Goal: Information Seeking & Learning: Compare options

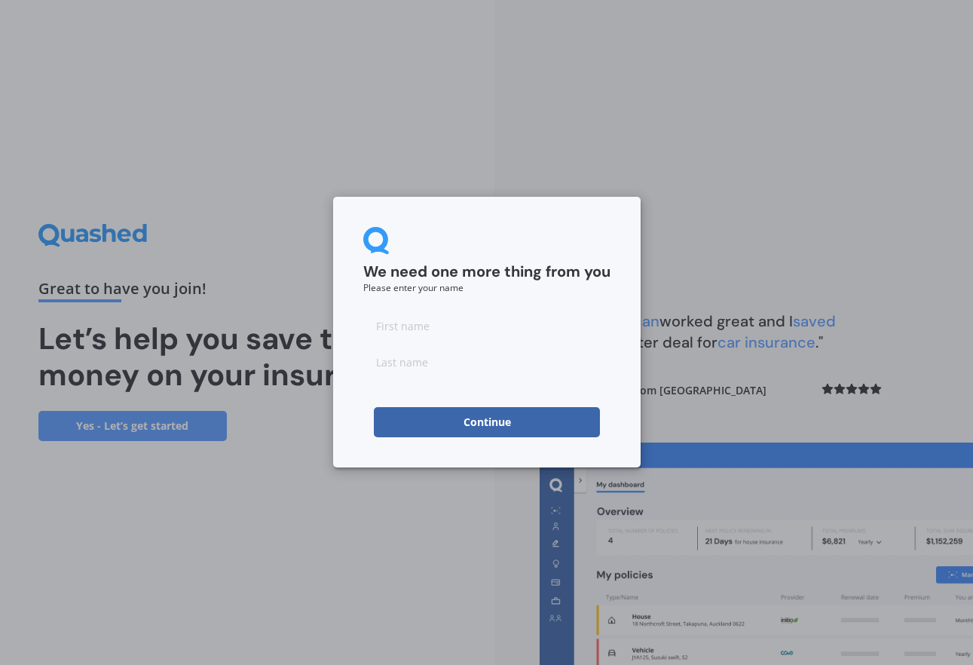
click at [405, 332] on input at bounding box center [486, 325] width 247 height 30
type input "[PERSON_NAME]"
click at [430, 358] on input at bounding box center [486, 362] width 247 height 30
type input "Caddis"
click at [490, 417] on button "Continue" at bounding box center [487, 422] width 226 height 30
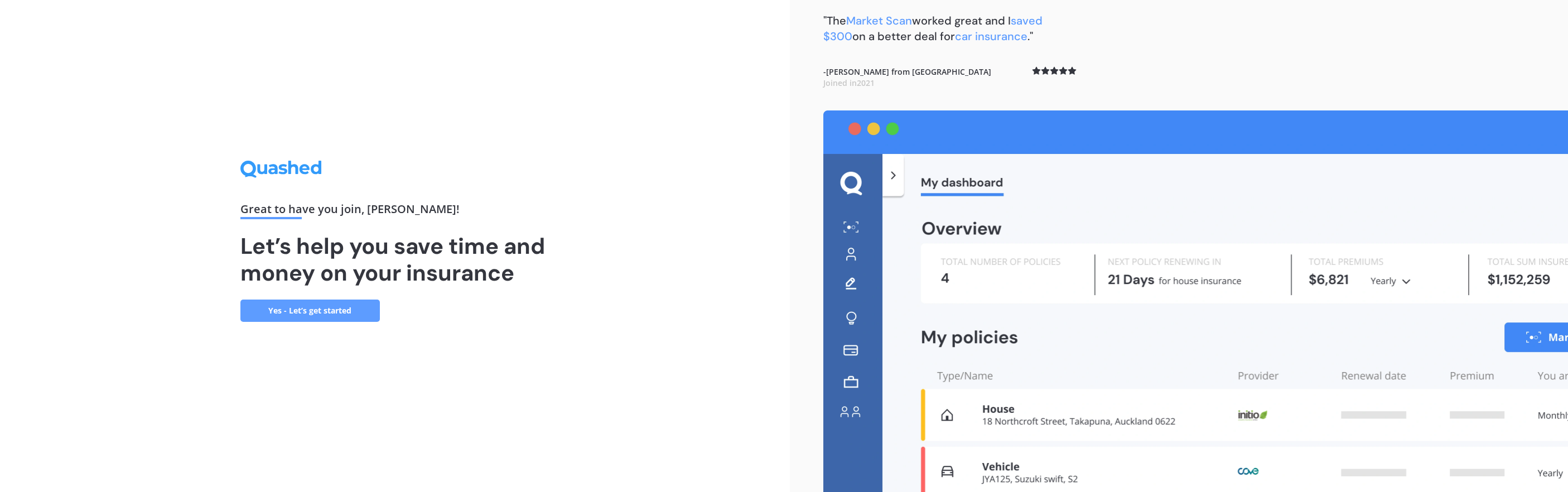
scroll to position [9, 0]
click at [720, 209] on img at bounding box center [1196, 301] width 746 height 381
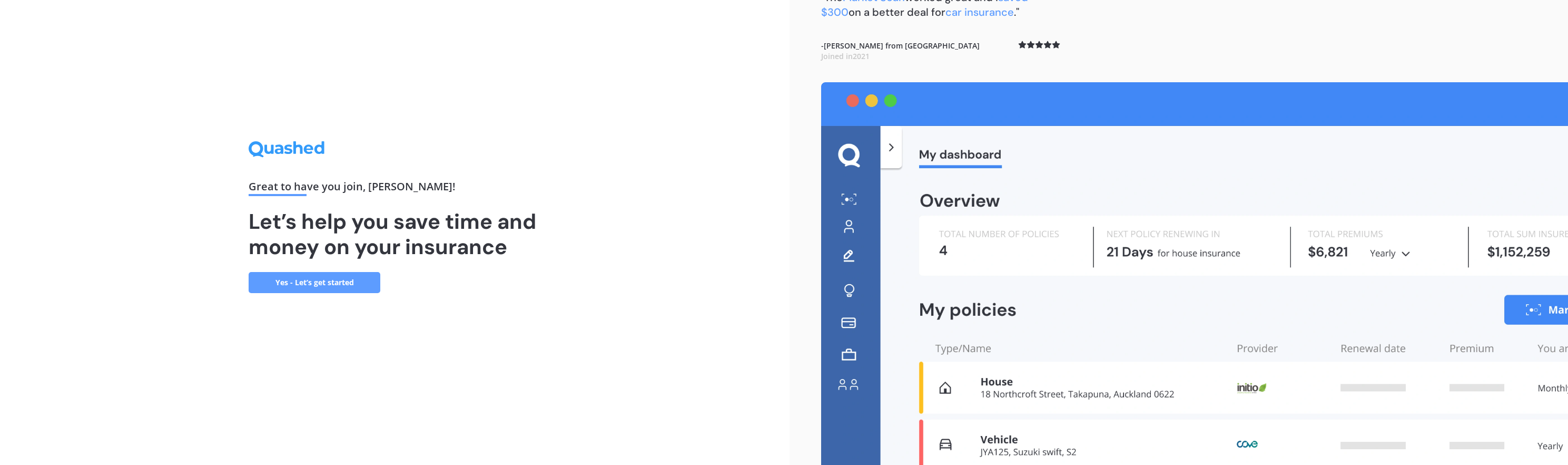
scroll to position [31, 0]
drag, startPoint x: 1200, startPoint y: 13, endPoint x: 1200, endPoint y: 4, distance: 9.0
click at [679, 4] on div ""The Market Scan worked great and I saved $300 on a better deal for car insuran…" at bounding box center [1179, 217] width 779 height 496
click at [679, 161] on img at bounding box center [1195, 273] width 747 height 382
click at [679, 420] on img at bounding box center [1195, 273] width 747 height 382
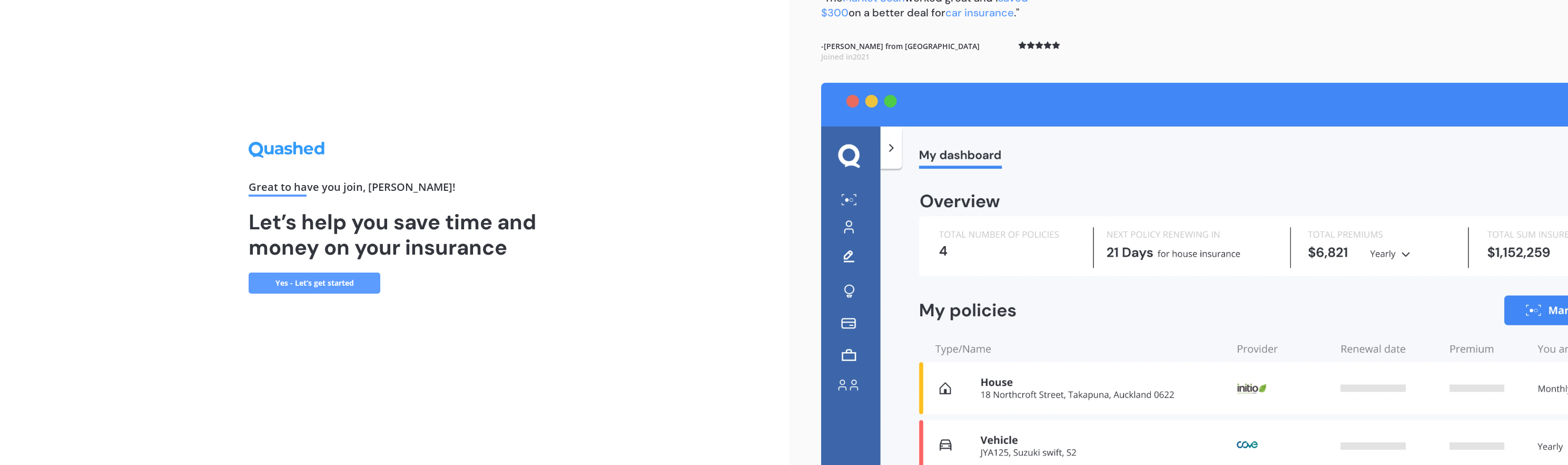
click at [679, 397] on img at bounding box center [1195, 273] width 747 height 382
click at [679, 307] on img at bounding box center [1195, 273] width 747 height 382
click at [679, 99] on img at bounding box center [1195, 273] width 747 height 382
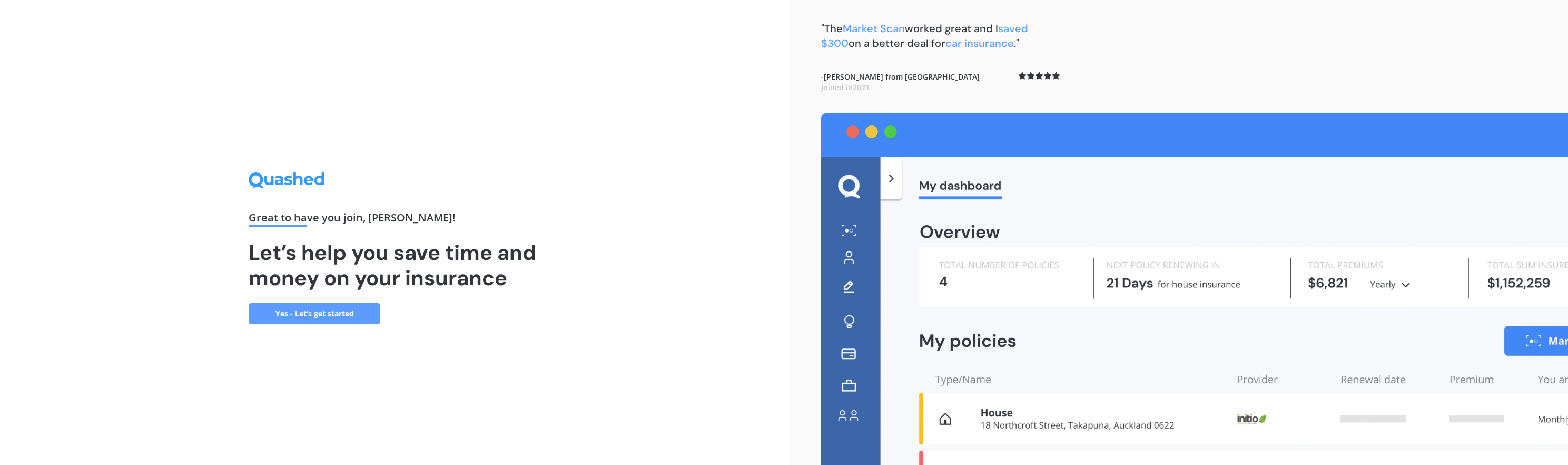
scroll to position [0, 0]
drag, startPoint x: 883, startPoint y: 12, endPoint x: 986, endPoint y: 14, distance: 103.0
click at [679, 13] on div ""The Market Scan worked great and I saved $300 on a better deal for car insuran…" at bounding box center [1179, 248] width 779 height 496
drag, startPoint x: 988, startPoint y: 22, endPoint x: 1047, endPoint y: 31, distance: 59.7
click at [679, 32] on div ""The Market Scan worked great and I saved $300 on a better deal for car insuran…" at bounding box center [941, 67] width 239 height 92
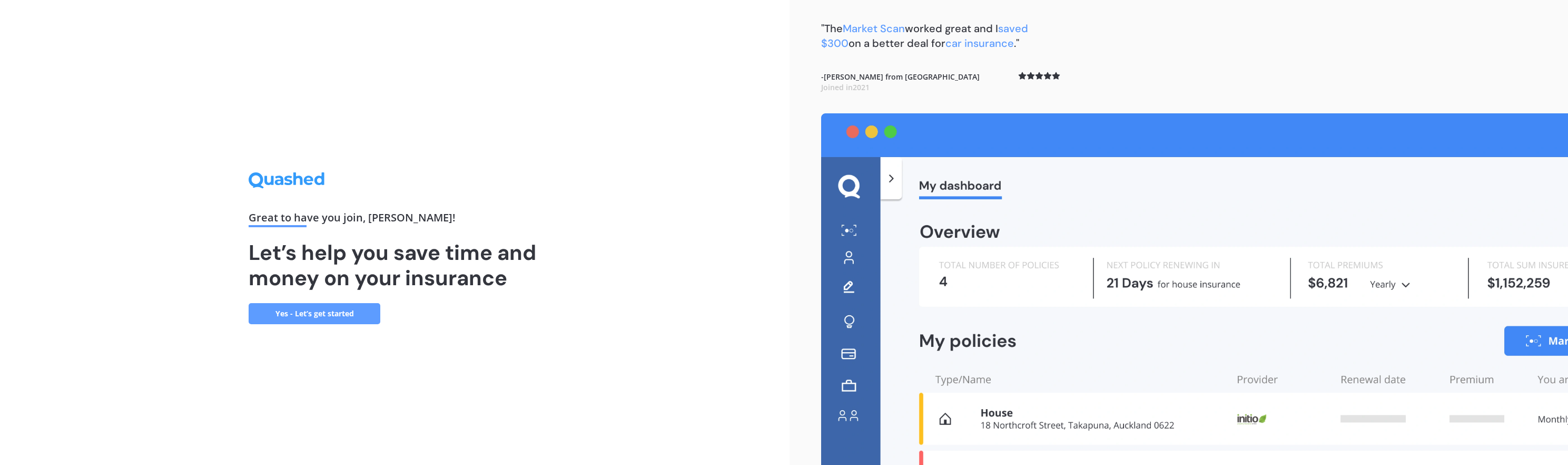
drag, startPoint x: 1145, startPoint y: 31, endPoint x: 1176, endPoint y: 38, distance: 31.8
click at [679, 38] on div ""The Market Scan worked great and I saved $300 on a better deal for car insuran…" at bounding box center [1179, 248] width 779 height 496
click at [679, 76] on b "- [PERSON_NAME] from [GEOGRAPHIC_DATA] Joined in [DATE]" at bounding box center [900, 81] width 159 height 20
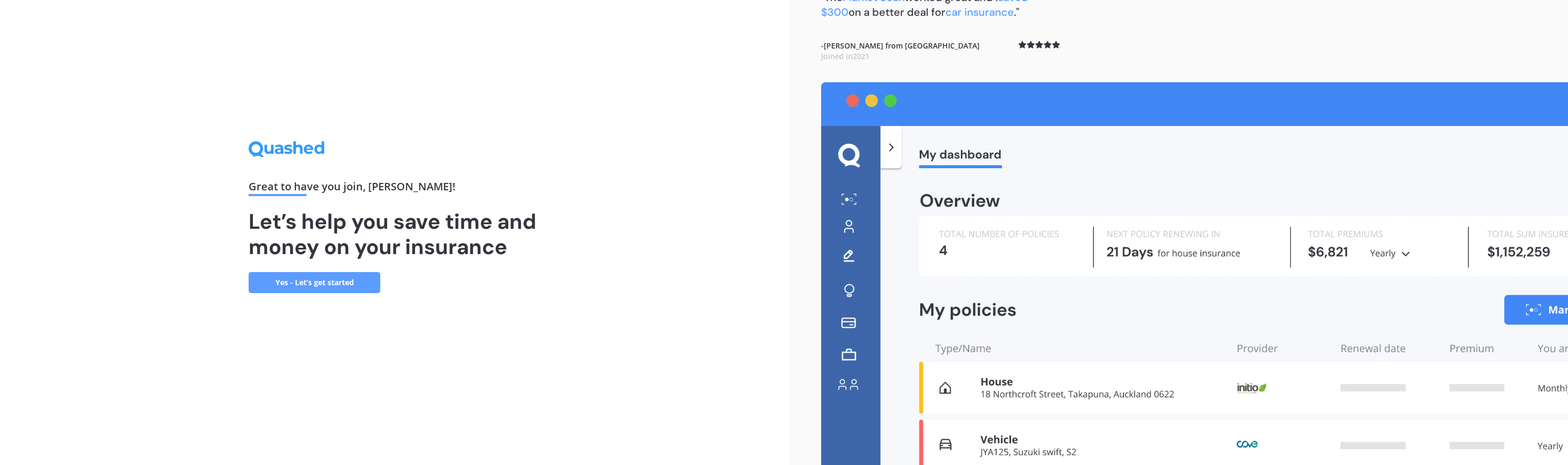
scroll to position [31, 0]
click at [285, 280] on link "Yes - Let’s get started" at bounding box center [315, 283] width 131 height 21
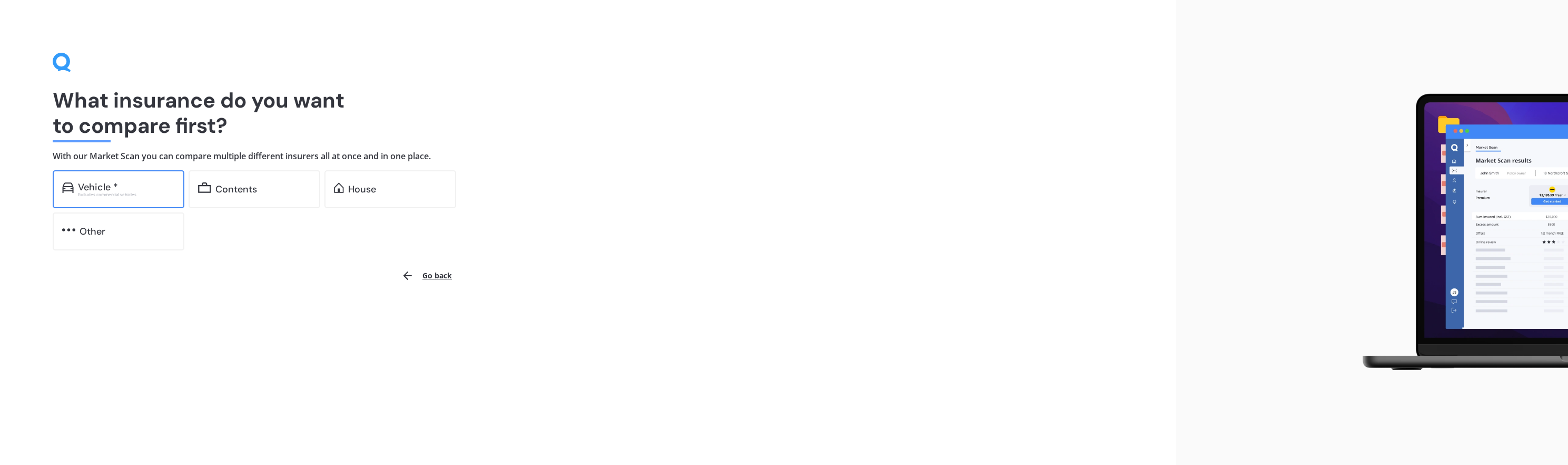
click at [152, 192] on div "Excludes commercial vehicles" at bounding box center [127, 194] width 97 height 4
click at [100, 184] on div "Vehicle *" at bounding box center [98, 187] width 40 height 10
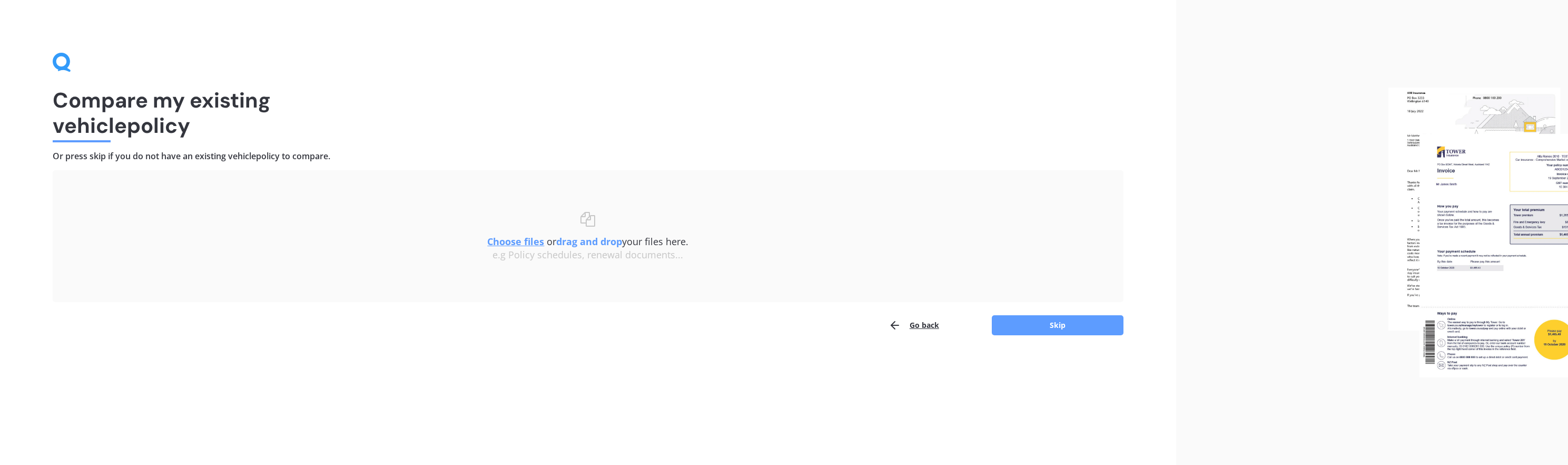
click at [512, 241] on u "Choose files" at bounding box center [515, 241] width 57 height 13
click at [586, 221] on div "Choose files or drag and drop your files here. Choose files or photos e.g Polic…" at bounding box center [587, 236] width 1028 height 49
click at [540, 241] on u "Choose files" at bounding box center [515, 241] width 57 height 13
click at [679, 322] on button "Go back" at bounding box center [914, 325] width 50 height 21
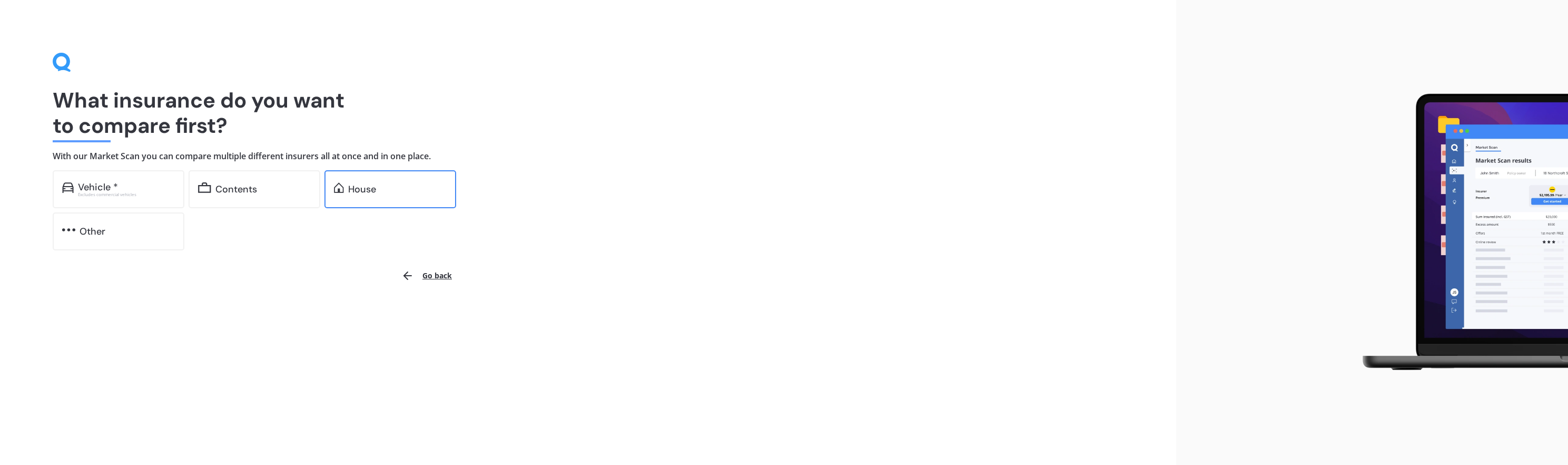
click at [379, 178] on div "House" at bounding box center [390, 189] width 131 height 38
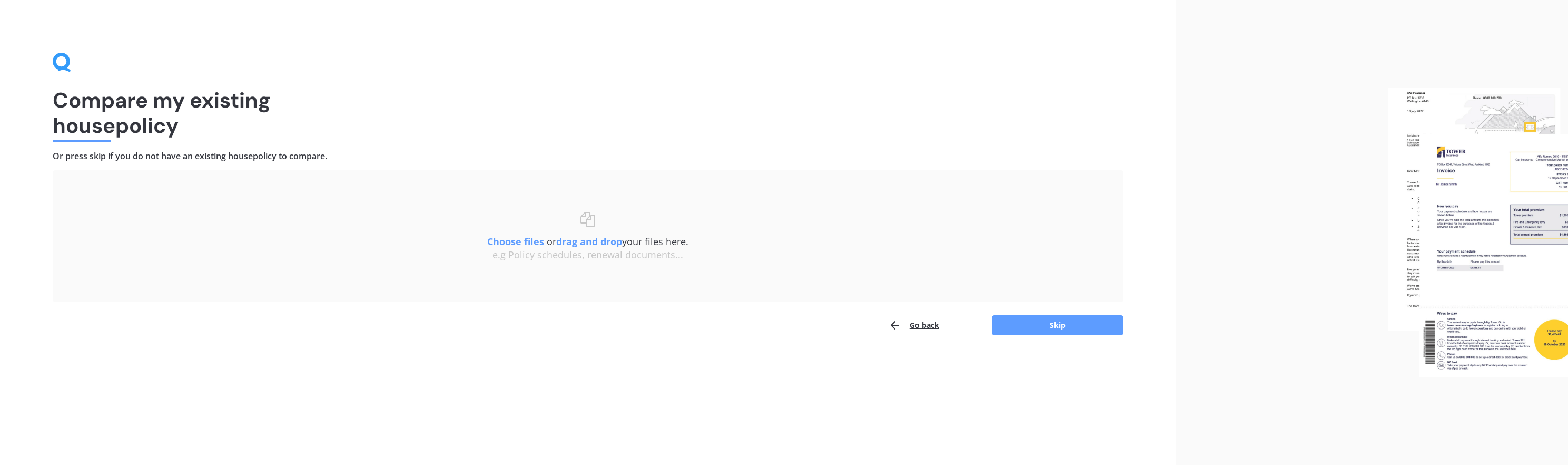
click at [679, 325] on button "Go back" at bounding box center [914, 325] width 50 height 21
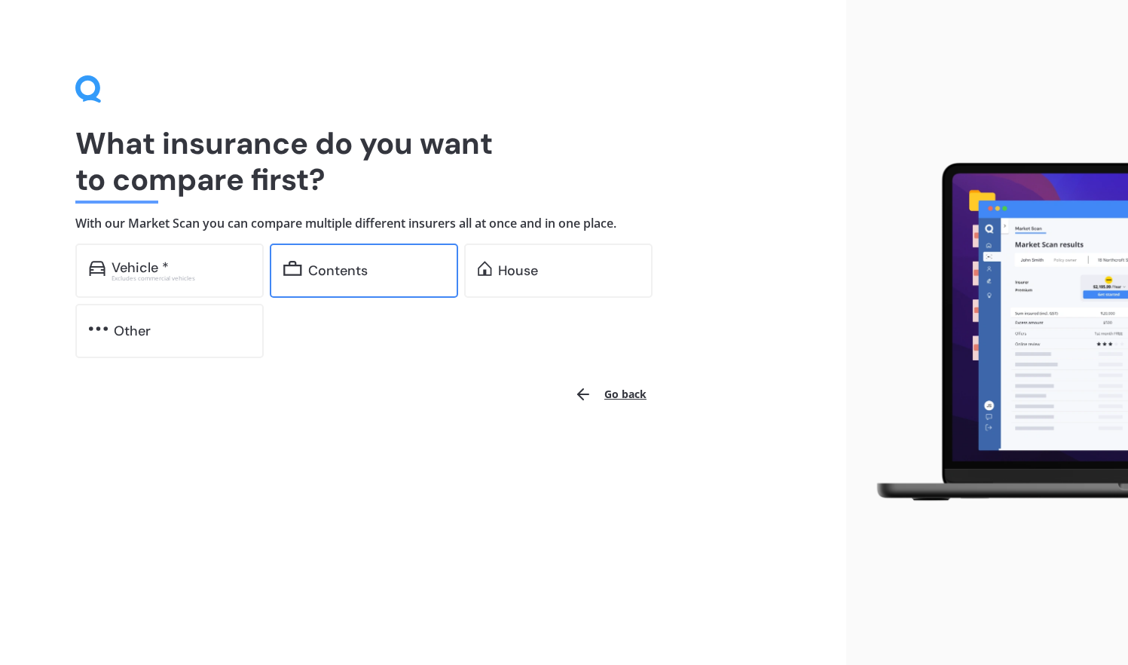
click at [358, 270] on div "Contents" at bounding box center [338, 270] width 60 height 15
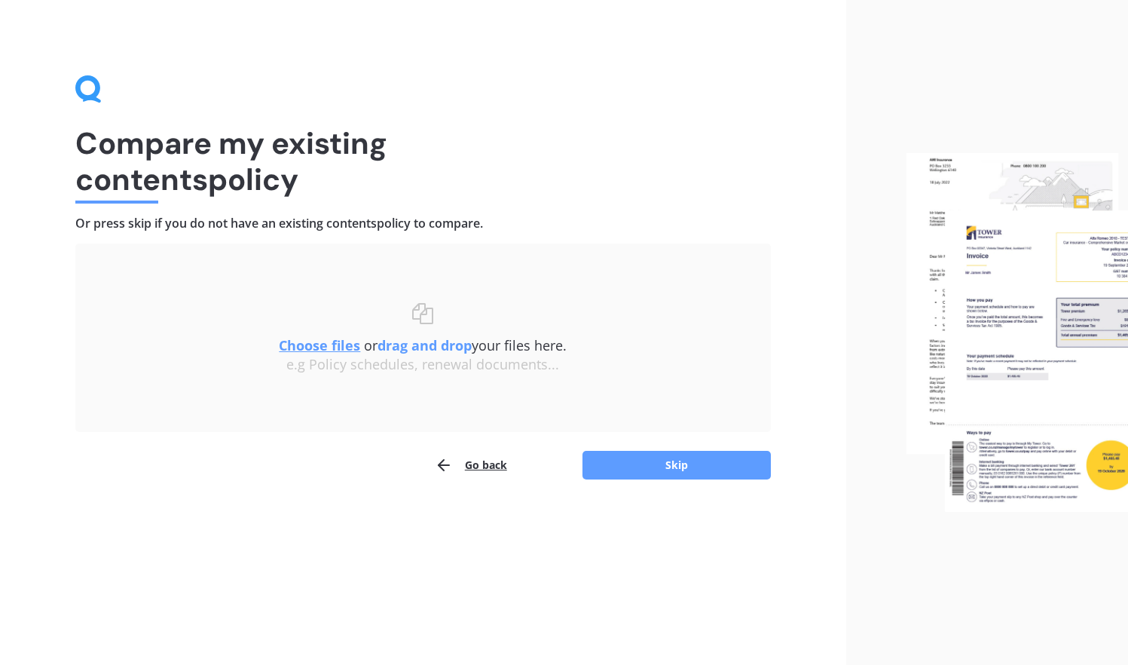
click at [322, 340] on u "Choose files" at bounding box center [319, 345] width 81 height 18
click at [613, 463] on button "Skip" at bounding box center [676, 465] width 188 height 29
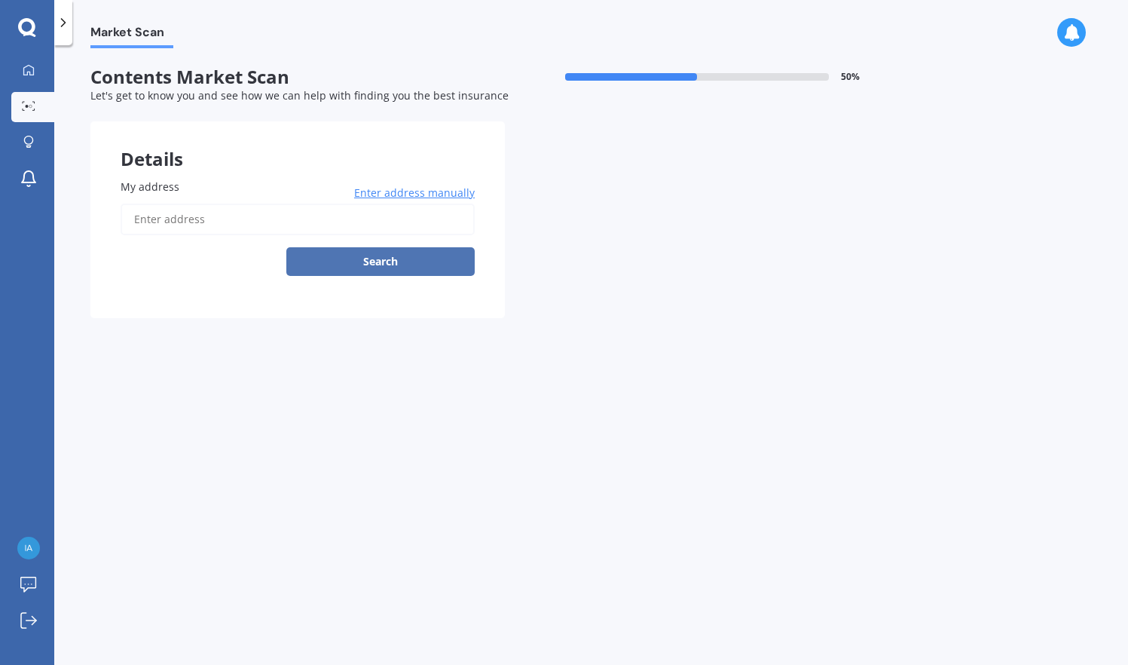
click at [389, 256] on button "Search" at bounding box center [380, 261] width 188 height 29
